Goal: Task Accomplishment & Management: Manage account settings

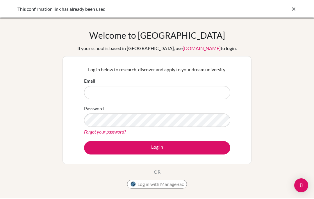
scroll to position [44, 0]
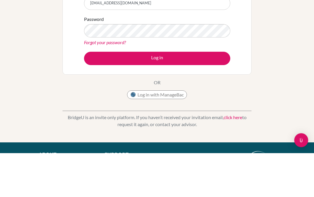
type input "[EMAIL_ADDRESS][DOMAIN_NAME]"
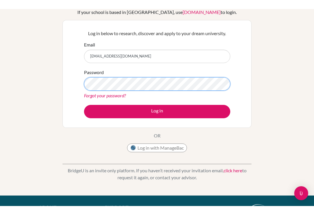
scroll to position [44, 0]
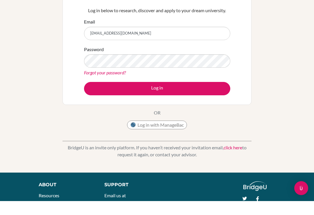
click at [208, 96] on button "Log in" at bounding box center [157, 102] width 146 height 13
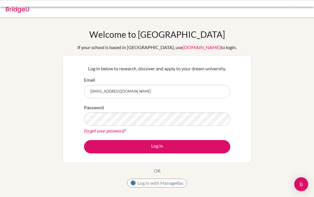
scroll to position [-1, 0]
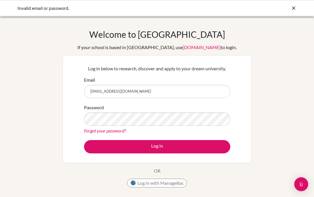
click at [89, 133] on link "Forgot your password?" at bounding box center [105, 131] width 42 height 6
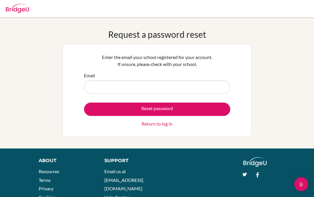
click at [196, 89] on input "Email" at bounding box center [157, 86] width 146 height 13
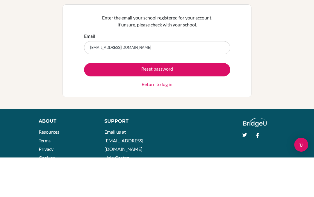
type input "[EMAIL_ADDRESS][DOMAIN_NAME]"
click at [199, 103] on button "Reset password" at bounding box center [157, 109] width 146 height 13
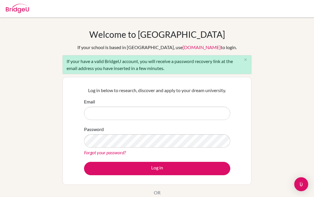
click at [208, 113] on input "Email" at bounding box center [157, 113] width 146 height 13
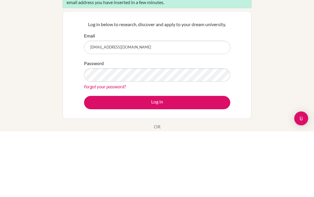
type input "[EMAIL_ADDRESS][DOMAIN_NAME]"
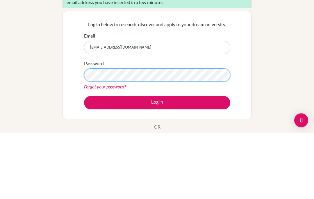
click at [157, 162] on button "Log in" at bounding box center [157, 168] width 146 height 13
